Goal: Transaction & Acquisition: Purchase product/service

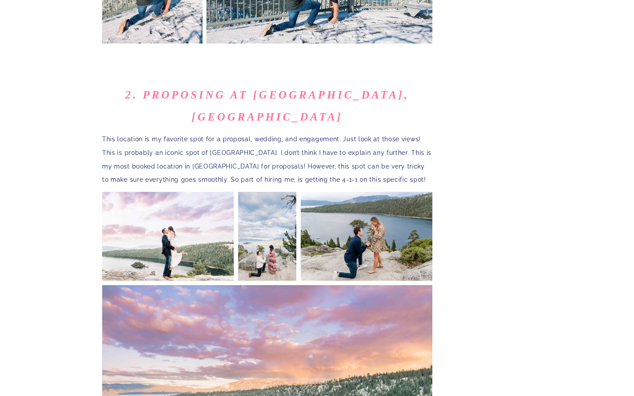
scroll to position [717, 0]
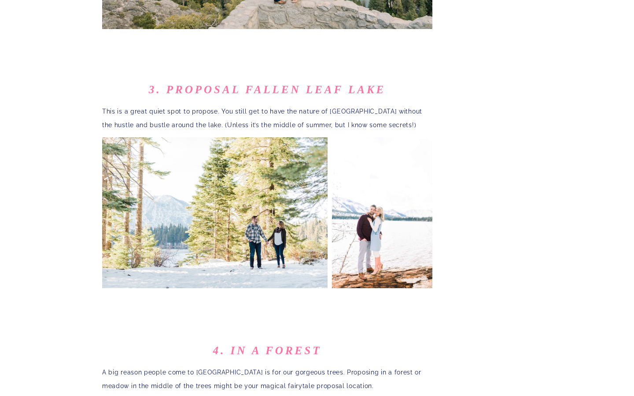
scroll to position [942, 0]
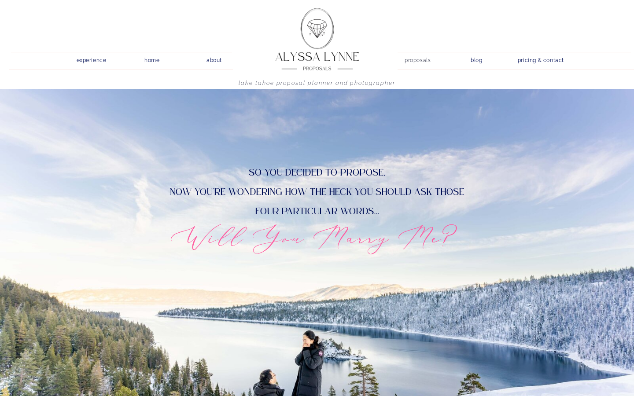
click at [417, 60] on nav "proposals" at bounding box center [417, 59] width 25 height 8
click at [417, 61] on nav "proposals" at bounding box center [417, 59] width 25 height 8
click at [414, 60] on nav "proposals" at bounding box center [417, 59] width 25 height 8
click at [418, 61] on nav "proposals" at bounding box center [417, 59] width 25 height 8
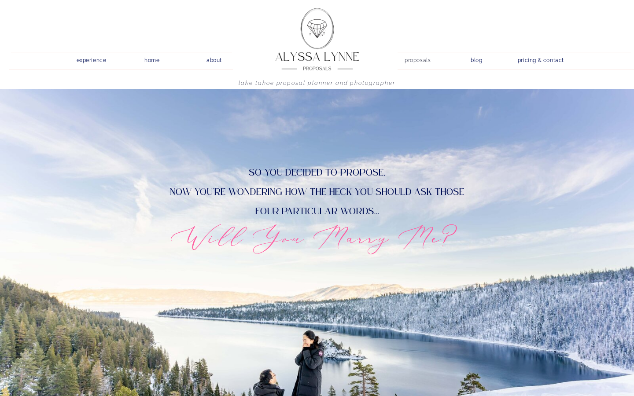
click at [421, 57] on nav "proposals" at bounding box center [417, 59] width 25 height 8
click at [538, 60] on nav "pricing & contact" at bounding box center [540, 61] width 53 height 12
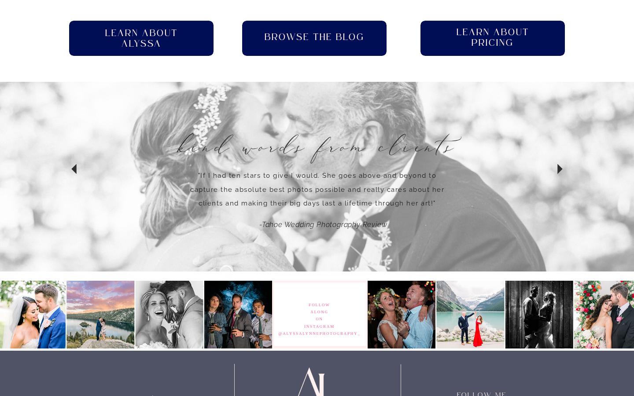
scroll to position [625, 0]
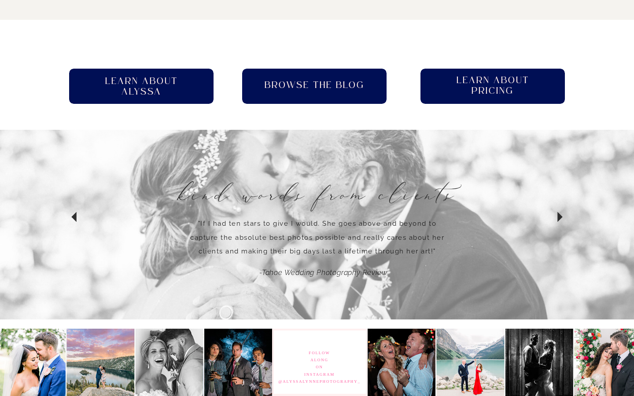
click at [494, 85] on h2 "Learn About pricing" at bounding box center [492, 86] width 89 height 22
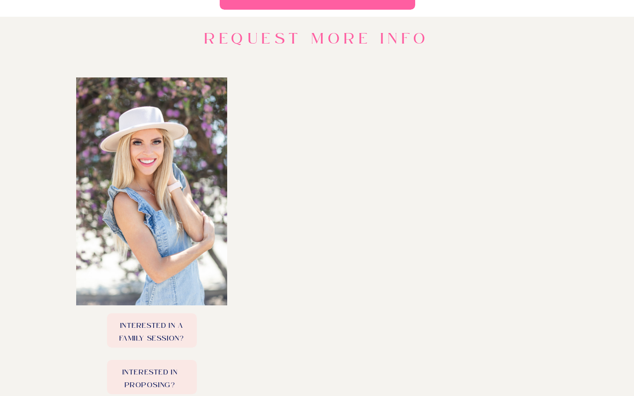
scroll to position [0, 0]
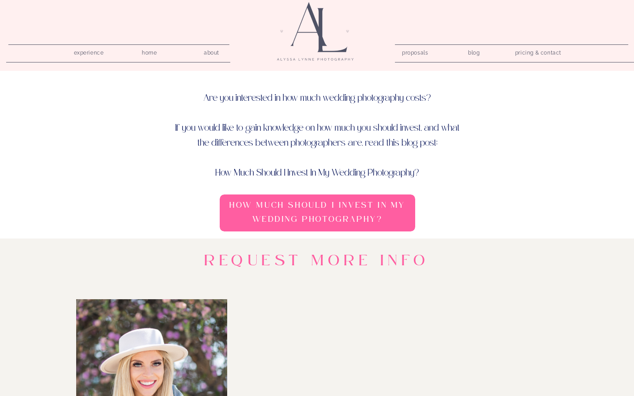
click at [414, 55] on nav "proposals" at bounding box center [414, 51] width 25 height 8
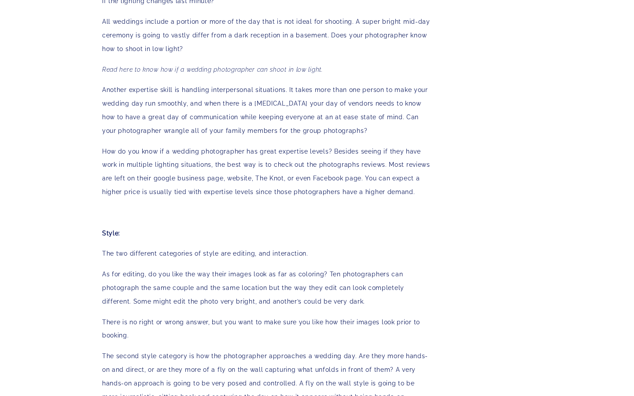
scroll to position [843, 0]
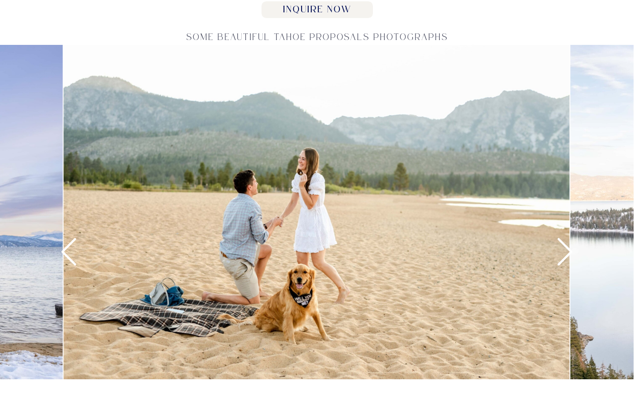
scroll to position [1204, 0]
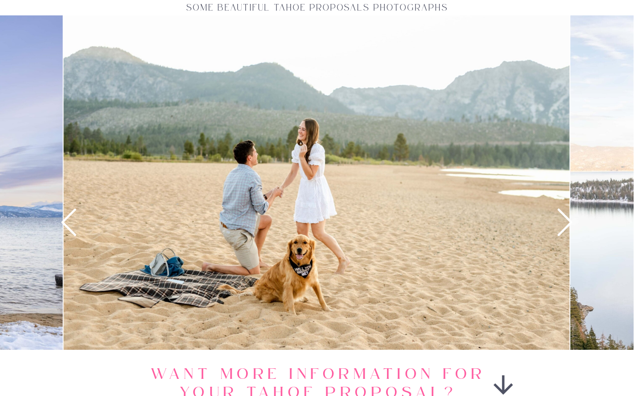
click at [495, 217] on img at bounding box center [316, 184] width 506 height 338
click at [563, 221] on icon at bounding box center [565, 222] width 33 height 33
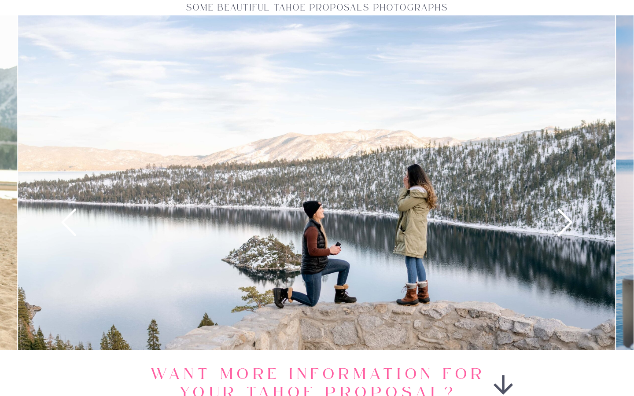
click at [564, 220] on icon at bounding box center [565, 222] width 33 height 33
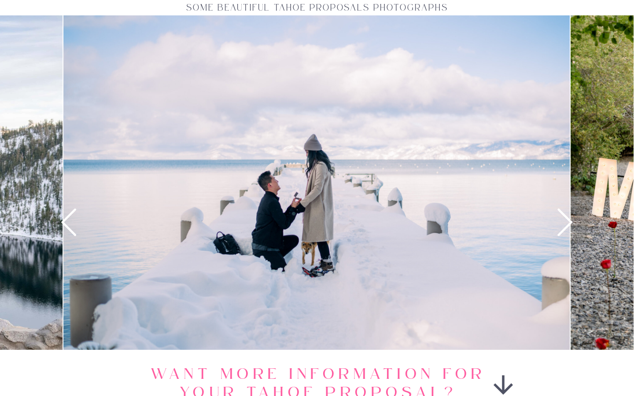
click at [564, 221] on icon at bounding box center [565, 222] width 33 height 33
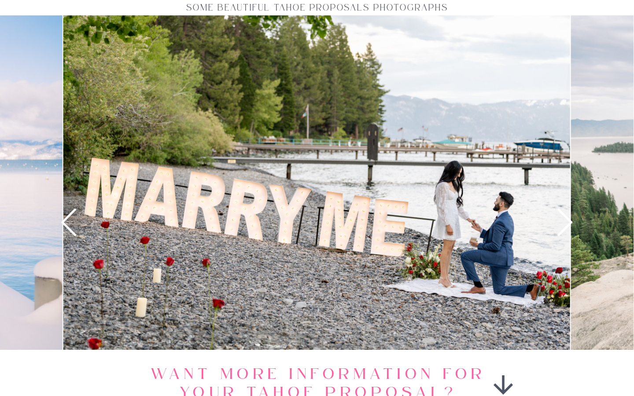
click at [565, 222] on icon at bounding box center [565, 222] width 33 height 33
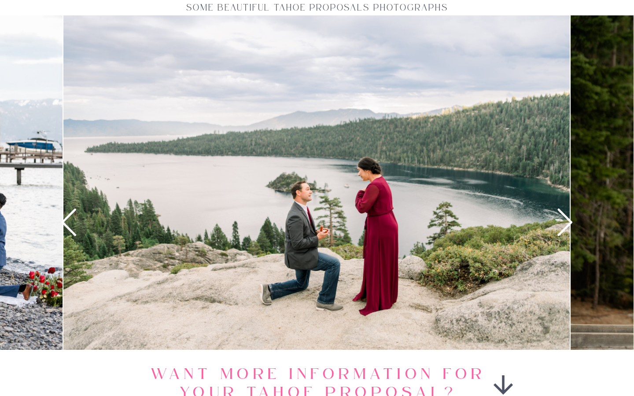
click at [565, 222] on icon at bounding box center [565, 222] width 33 height 33
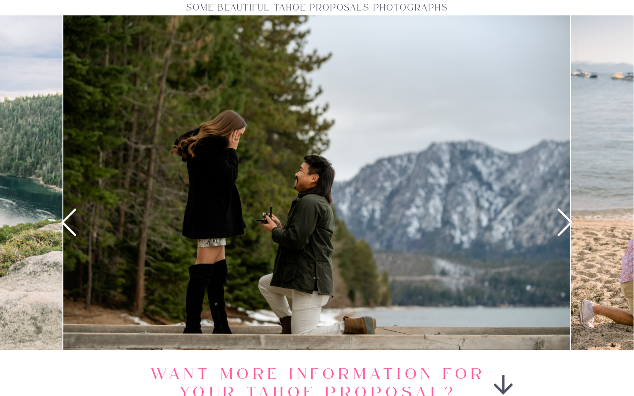
click at [567, 224] on icon at bounding box center [565, 222] width 33 height 33
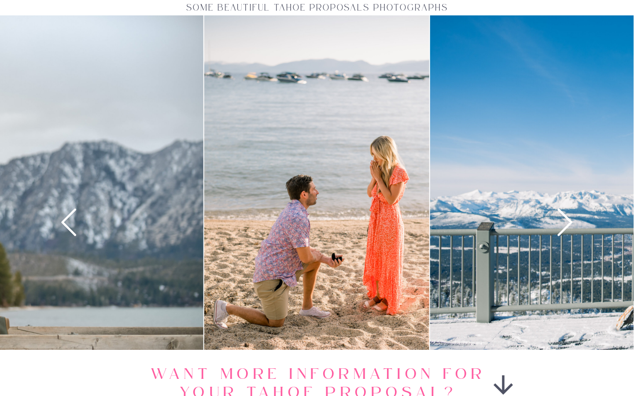
click at [567, 224] on icon at bounding box center [565, 222] width 33 height 33
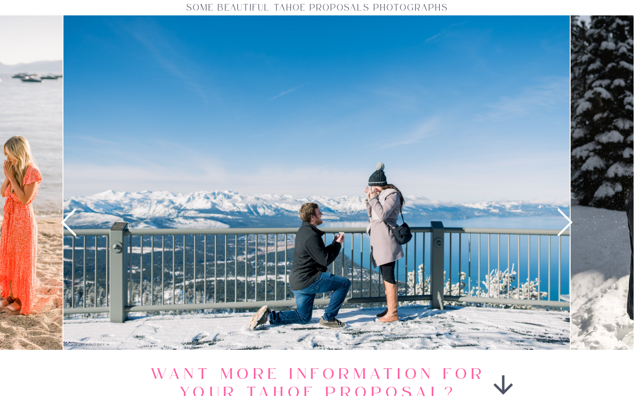
click at [565, 222] on icon at bounding box center [565, 222] width 33 height 33
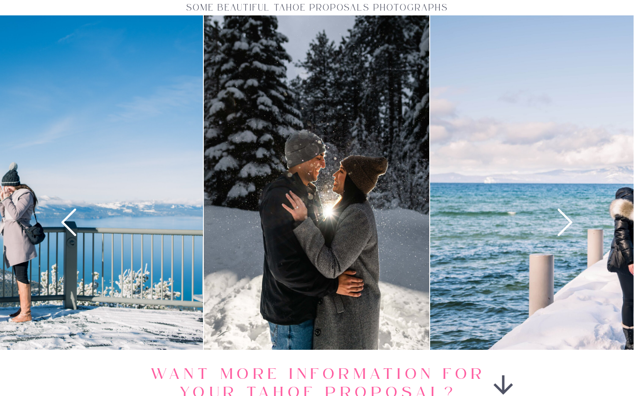
click at [565, 222] on icon at bounding box center [565, 222] width 33 height 33
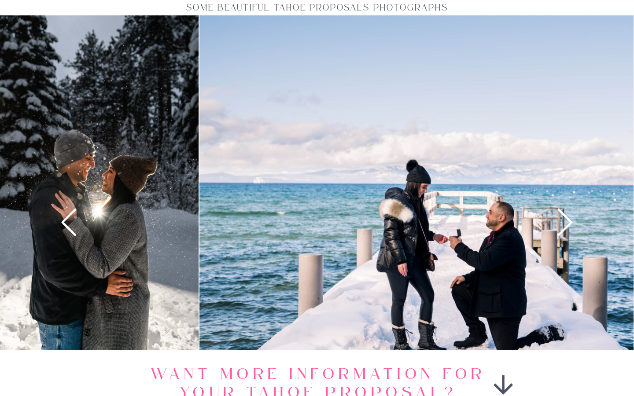
click at [199, 263] on img at bounding box center [86, 184] width 225 height 338
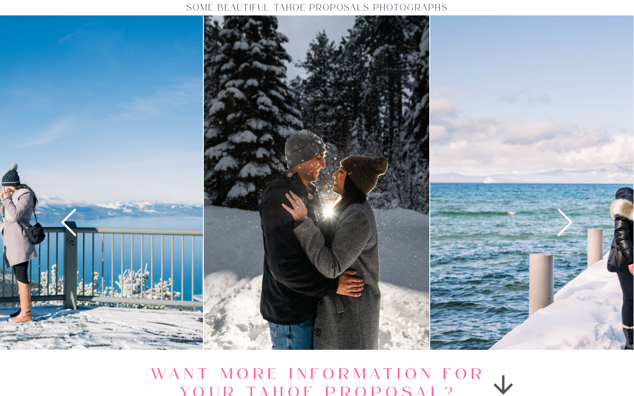
click at [296, 217] on img at bounding box center [316, 184] width 225 height 338
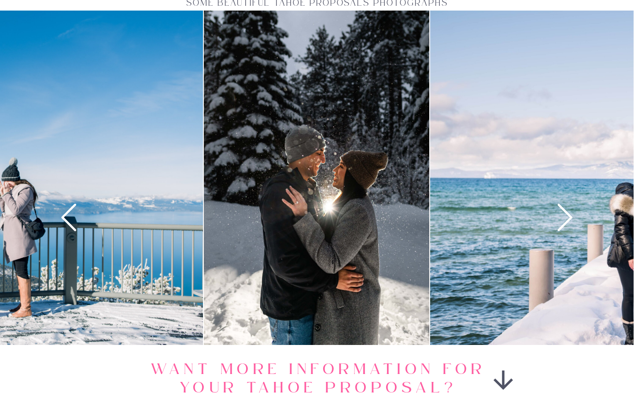
scroll to position [1202, 0]
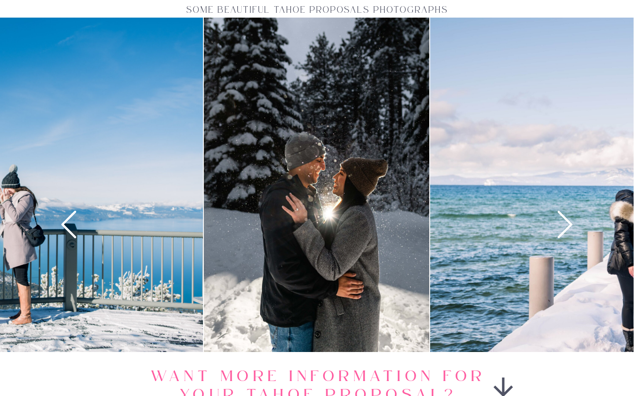
click at [574, 226] on icon at bounding box center [565, 224] width 33 height 33
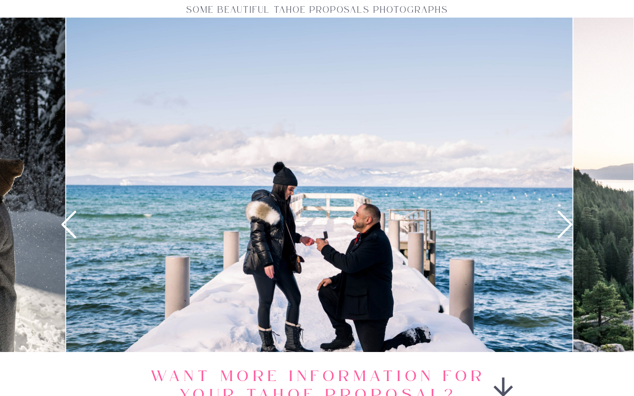
click at [574, 226] on icon at bounding box center [565, 224] width 33 height 33
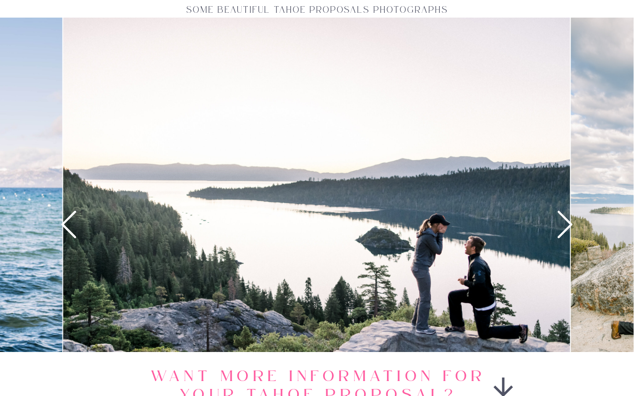
click at [81, 234] on icon at bounding box center [68, 224] width 33 height 33
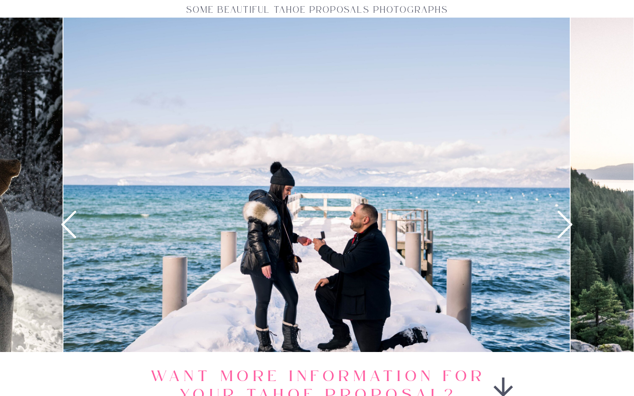
click at [571, 227] on icon at bounding box center [565, 224] width 33 height 33
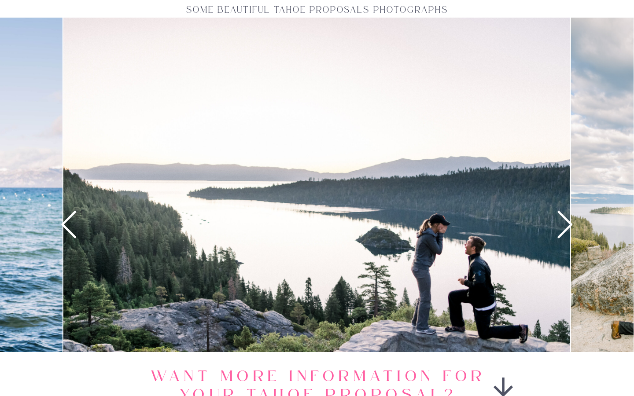
click at [566, 226] on icon at bounding box center [565, 224] width 33 height 33
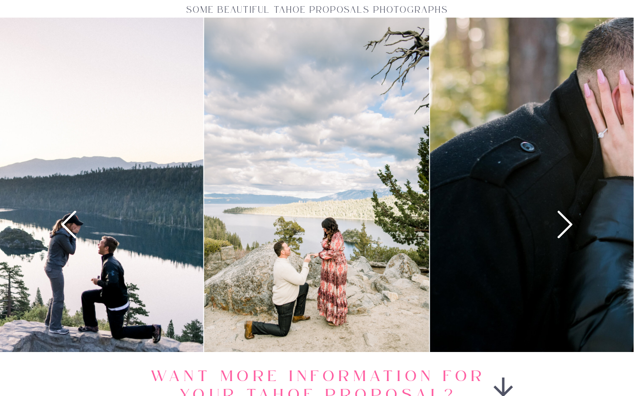
click at [566, 226] on icon at bounding box center [565, 224] width 33 height 33
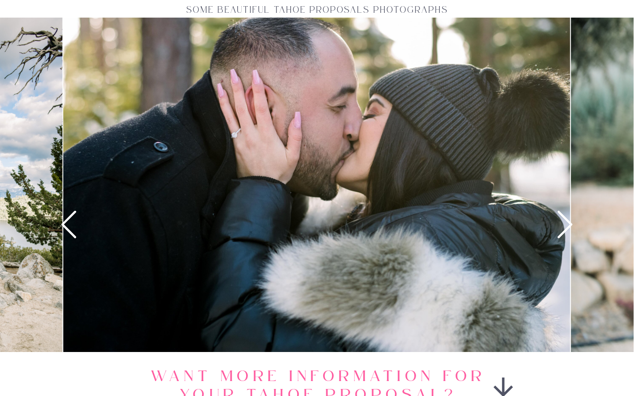
click at [566, 226] on icon at bounding box center [565, 224] width 33 height 33
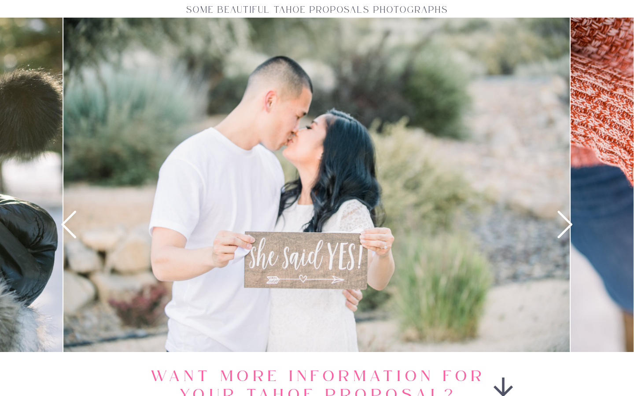
click at [566, 226] on icon at bounding box center [565, 224] width 33 height 33
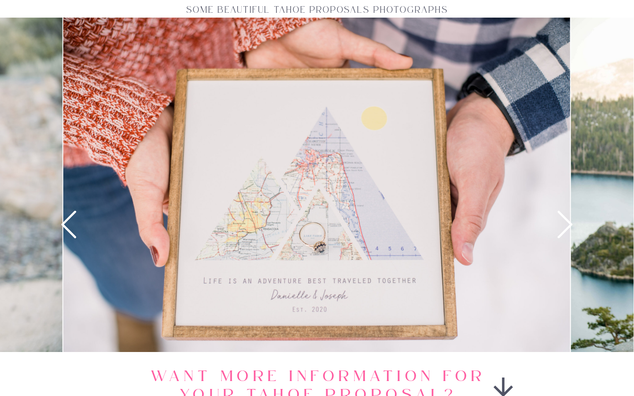
click at [566, 226] on icon at bounding box center [565, 224] width 33 height 33
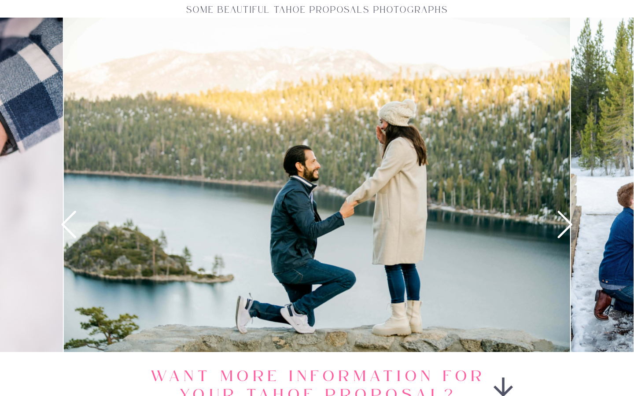
click at [565, 226] on icon at bounding box center [565, 224] width 33 height 33
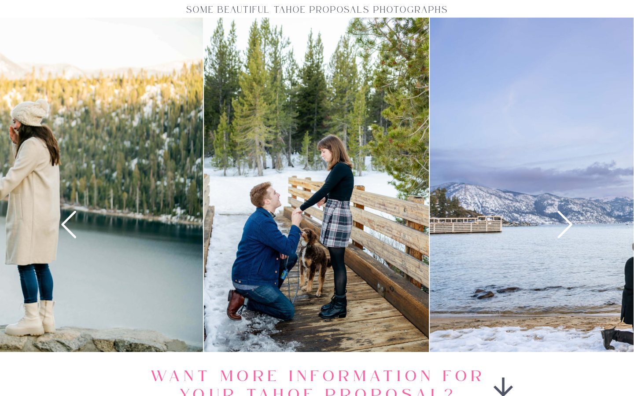
click at [565, 226] on icon at bounding box center [565, 224] width 33 height 33
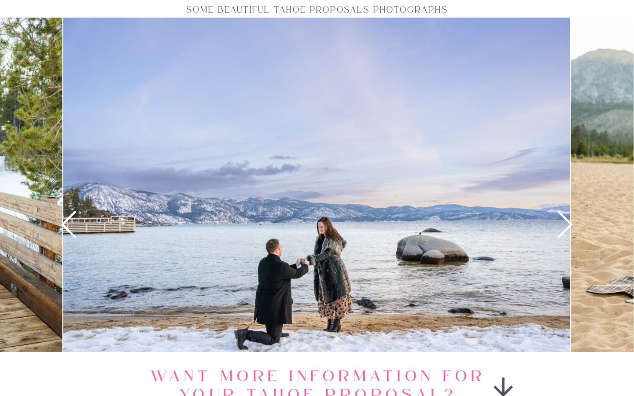
click at [565, 226] on icon at bounding box center [565, 224] width 33 height 33
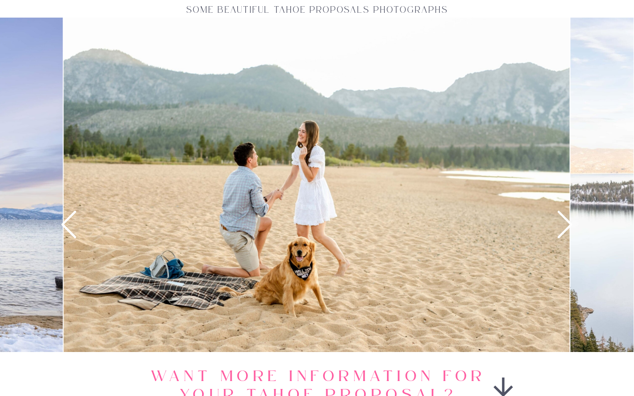
click at [565, 226] on icon at bounding box center [565, 224] width 33 height 33
